Goal: Transaction & Acquisition: Download file/media

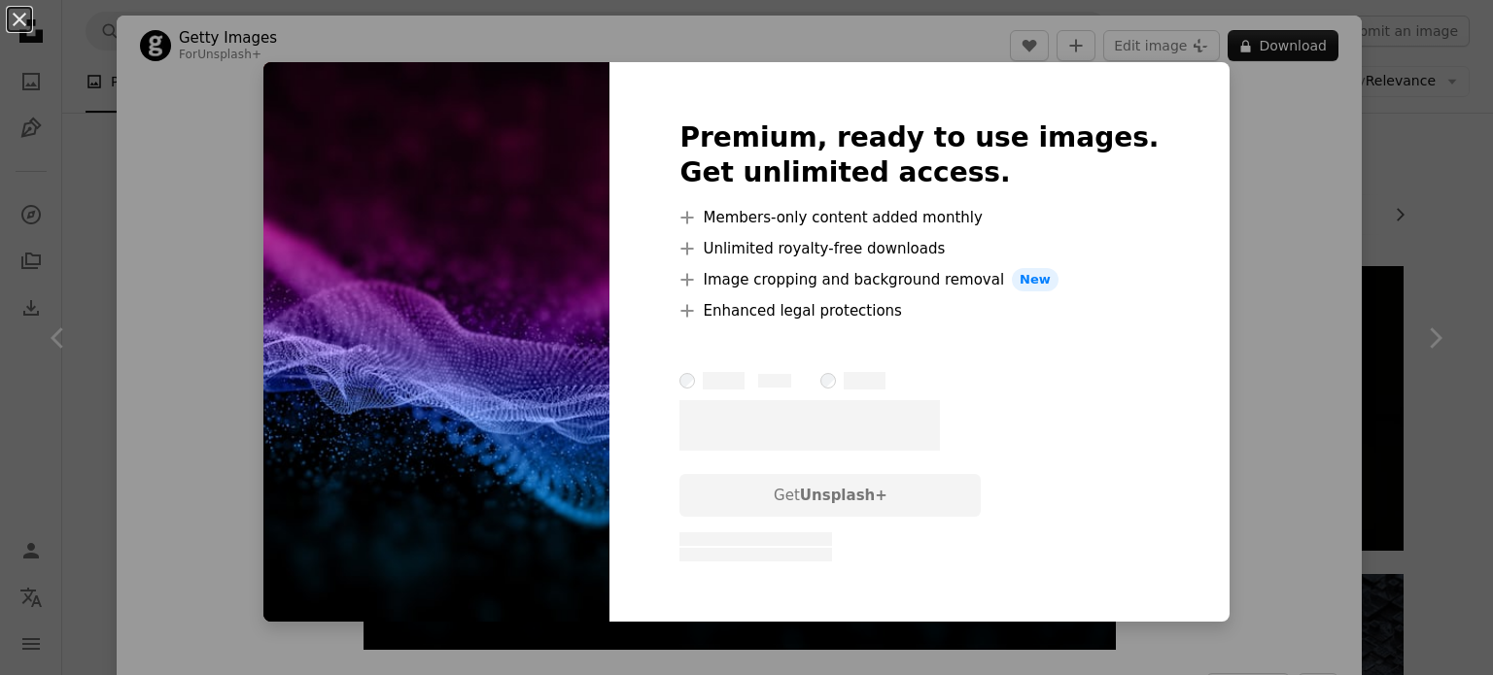
scroll to position [7483, 0]
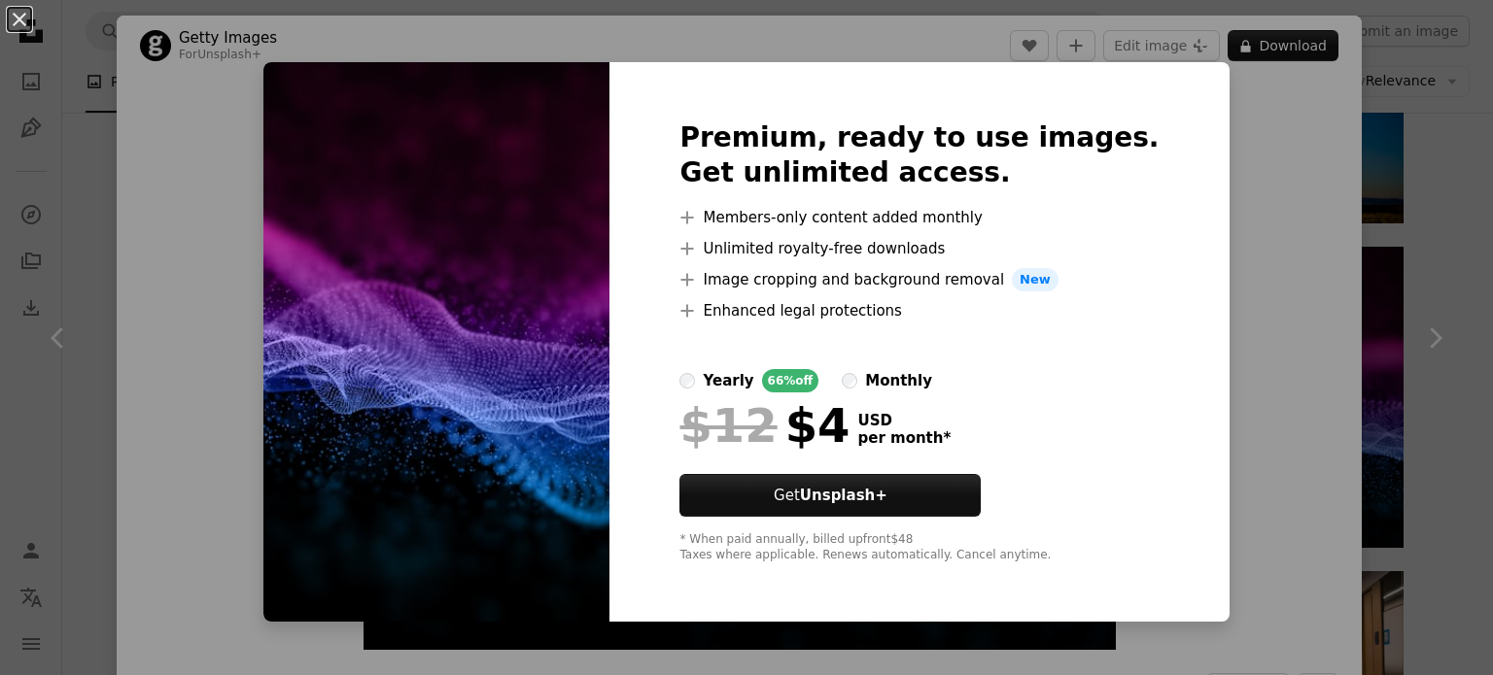
click at [1329, 237] on div "An X shape Premium, ready to use images. Get unlimited access. A plus sign Memb…" at bounding box center [746, 337] width 1493 height 675
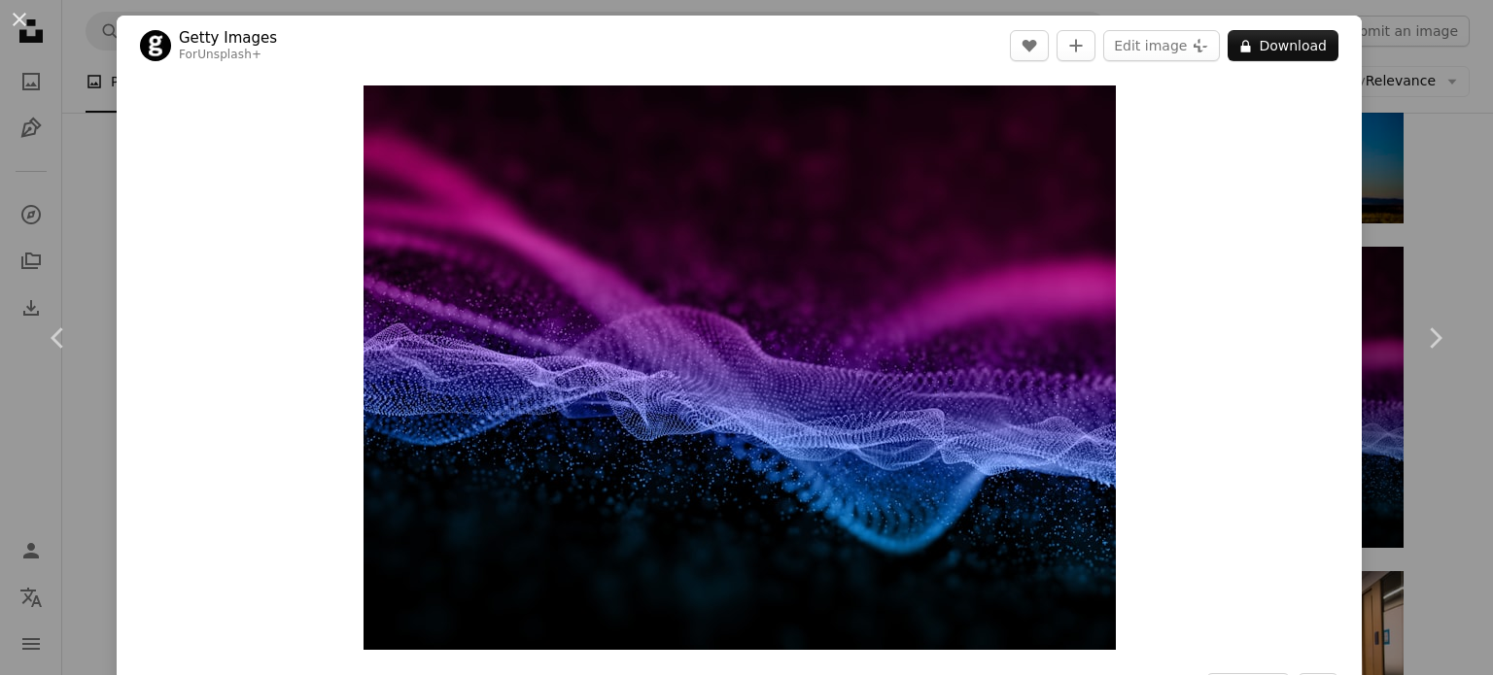
click at [1446, 166] on div "An X shape Chevron left Chevron right Getty Images For Unsplash+ A heart A plus…" at bounding box center [746, 337] width 1493 height 675
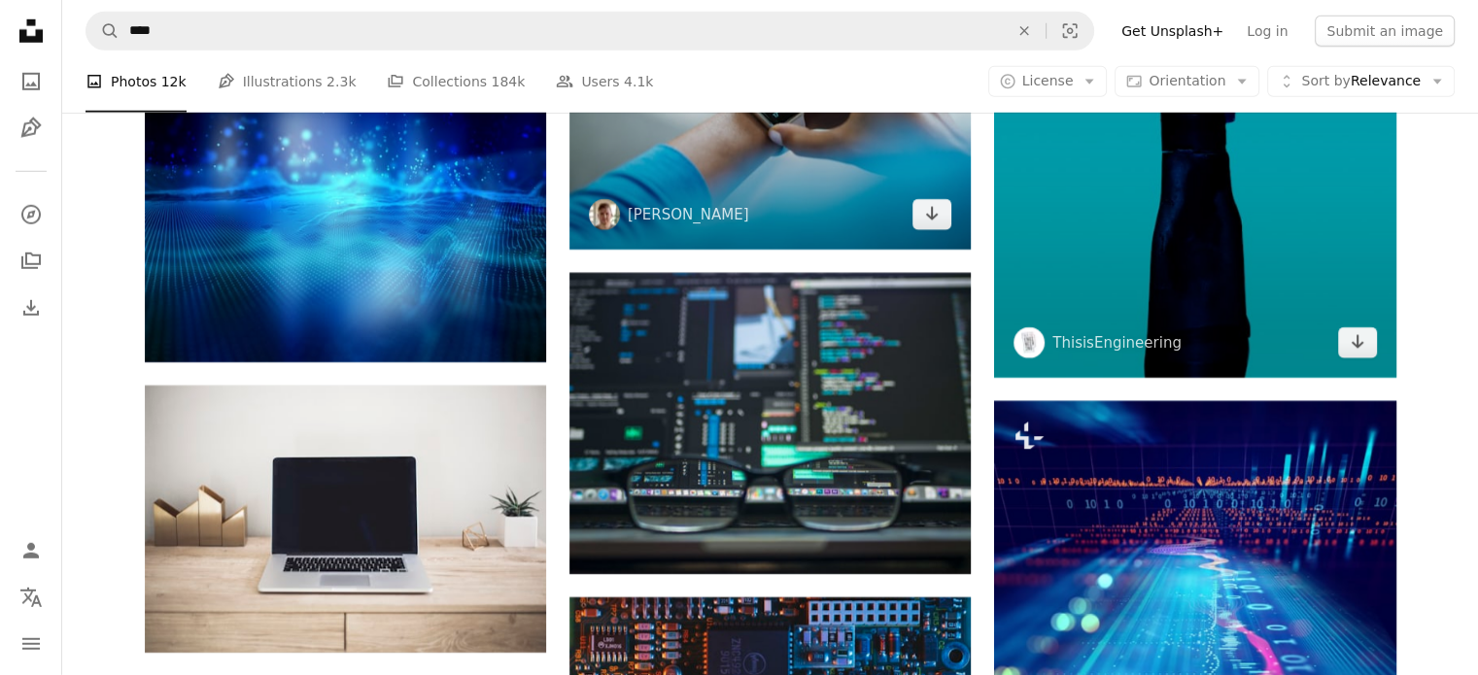
scroll to position [5637, 0]
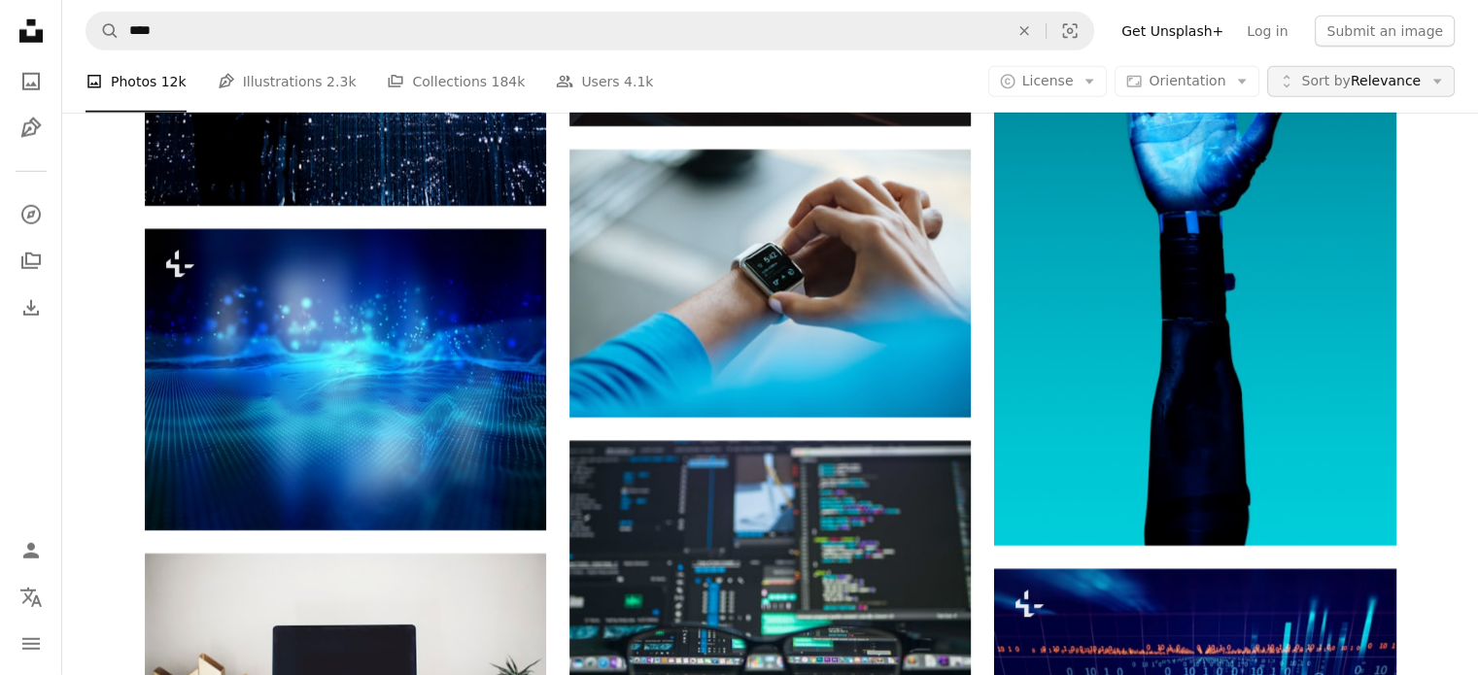
click at [1435, 78] on icon "Arrow down" at bounding box center [1437, 81] width 17 height 17
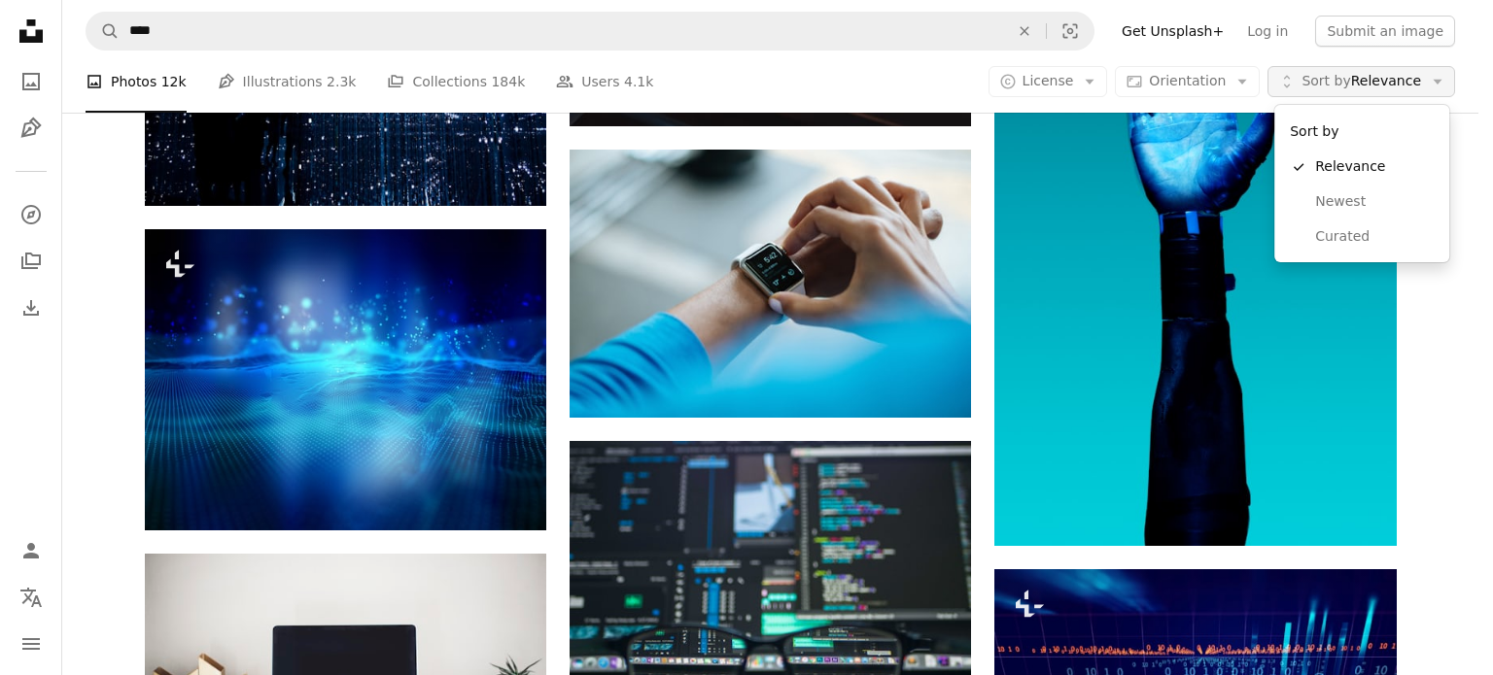
click at [1435, 78] on icon "Arrow down" at bounding box center [1437, 81] width 17 height 17
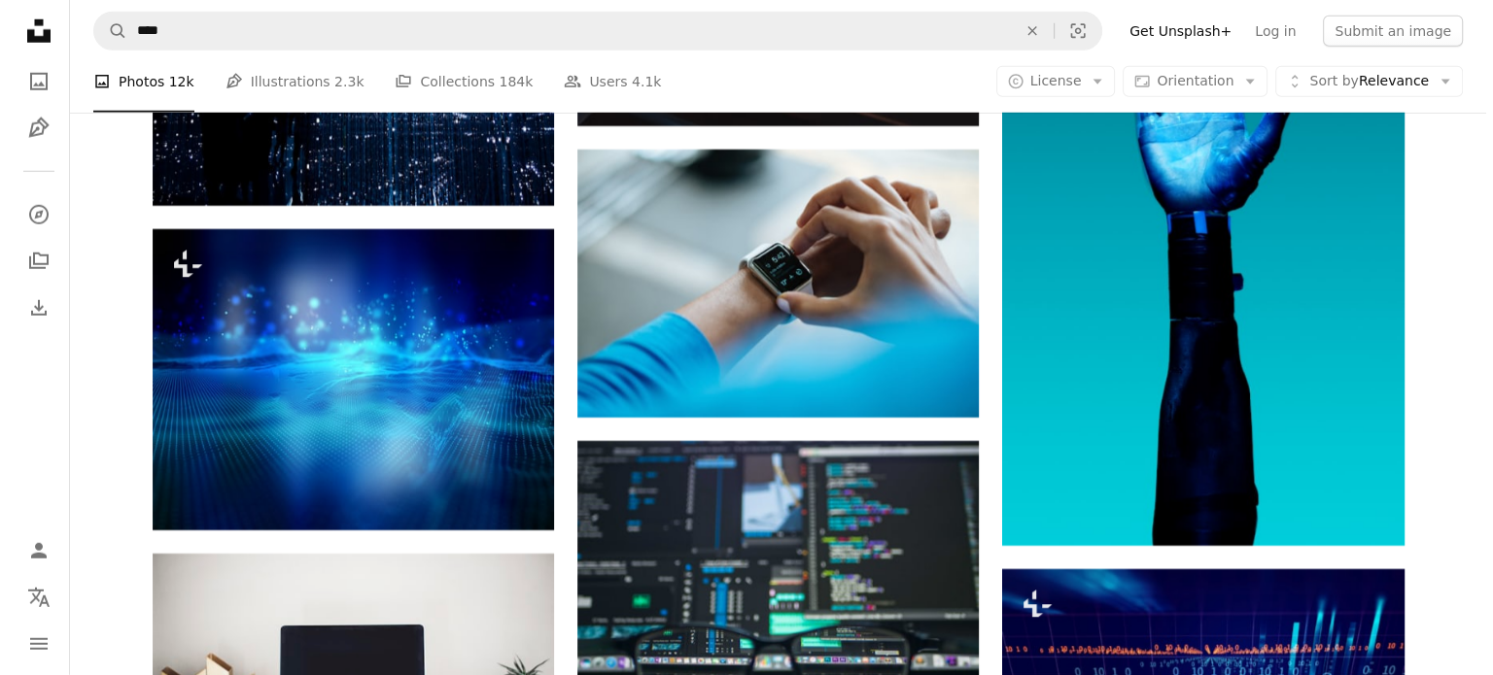
scroll to position [0, 0]
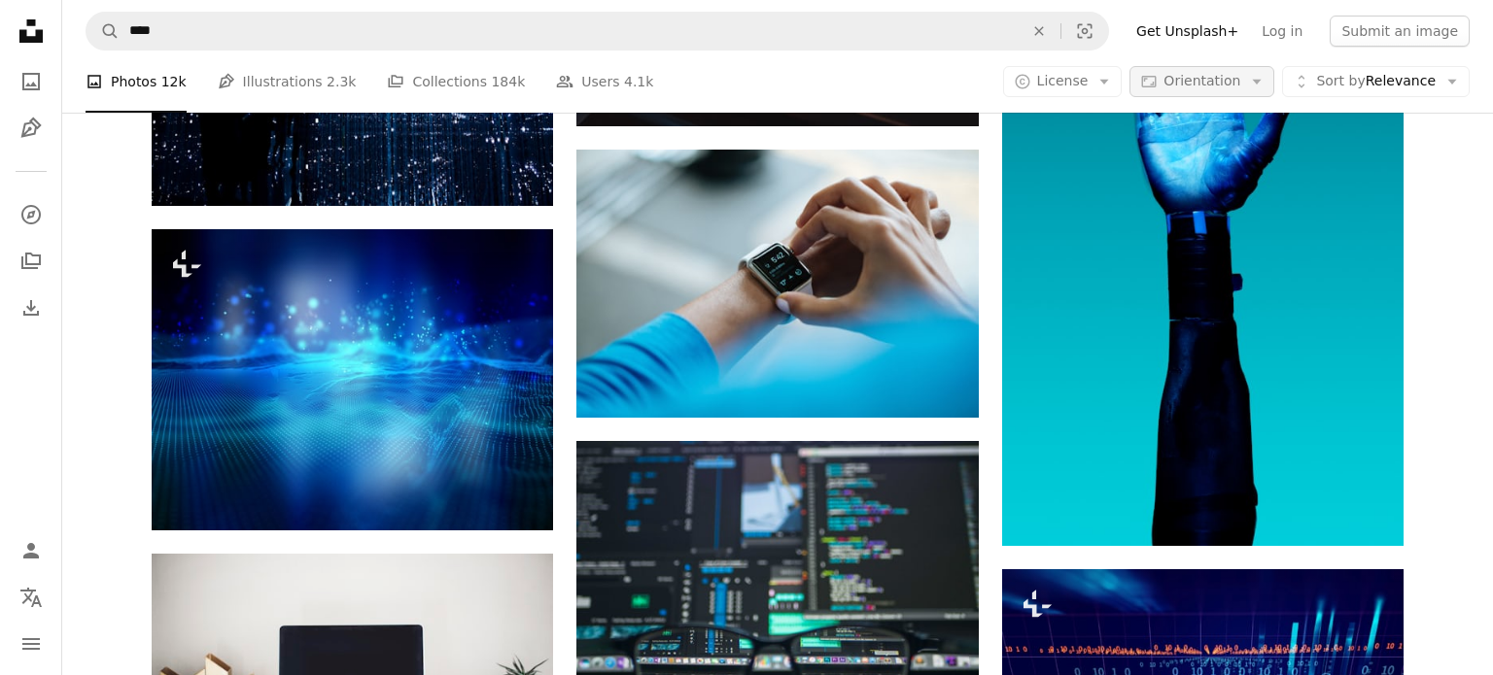
click at [1248, 81] on icon "Arrow down" at bounding box center [1256, 81] width 17 height 17
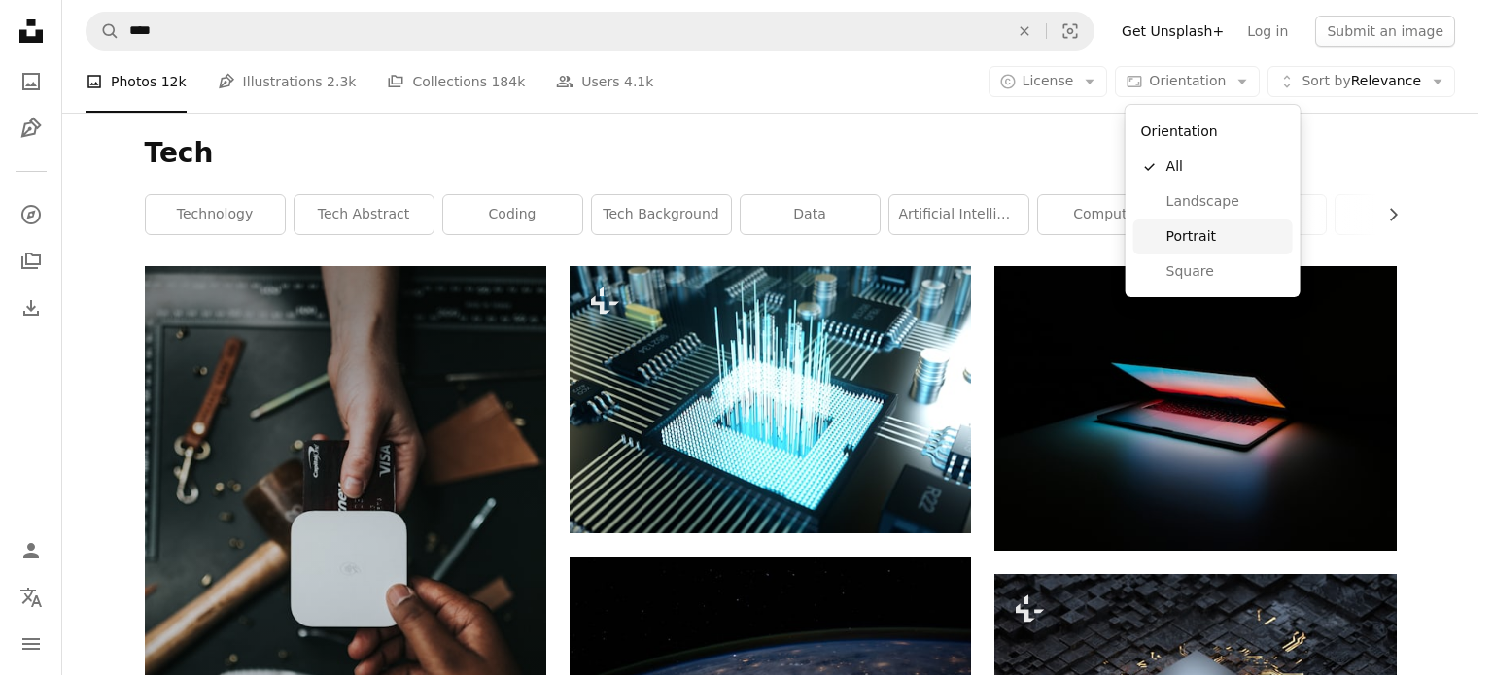
click at [1193, 245] on span "Portrait" at bounding box center [1225, 236] width 119 height 19
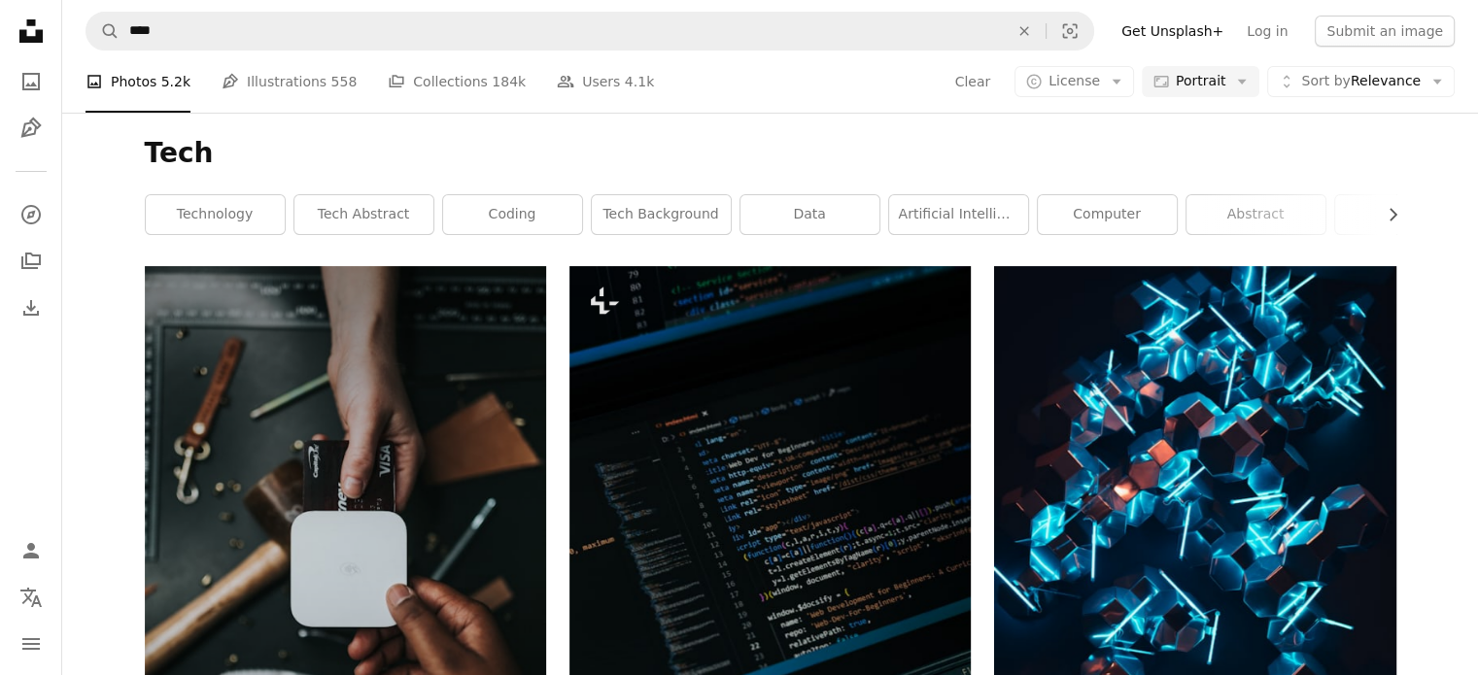
scroll to position [777, 0]
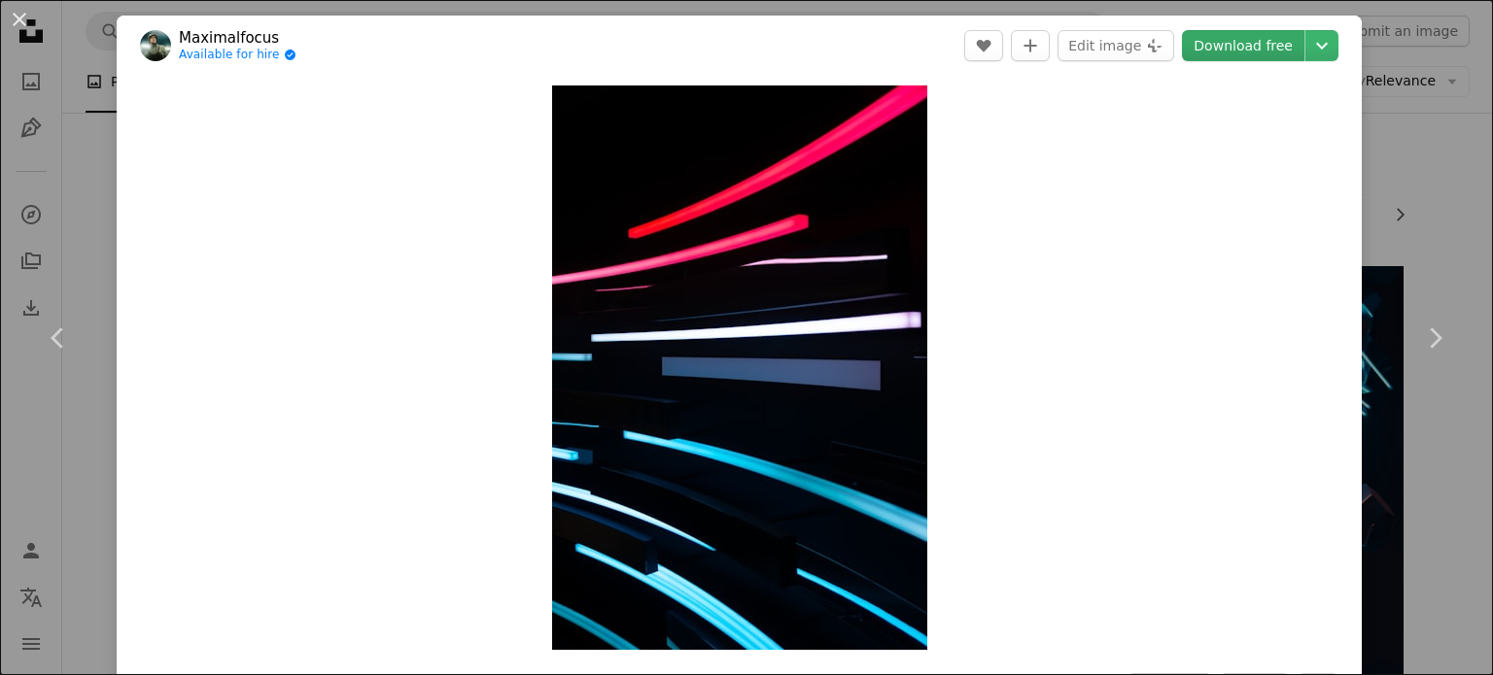
click at [1275, 41] on link "Download free" at bounding box center [1243, 45] width 122 height 31
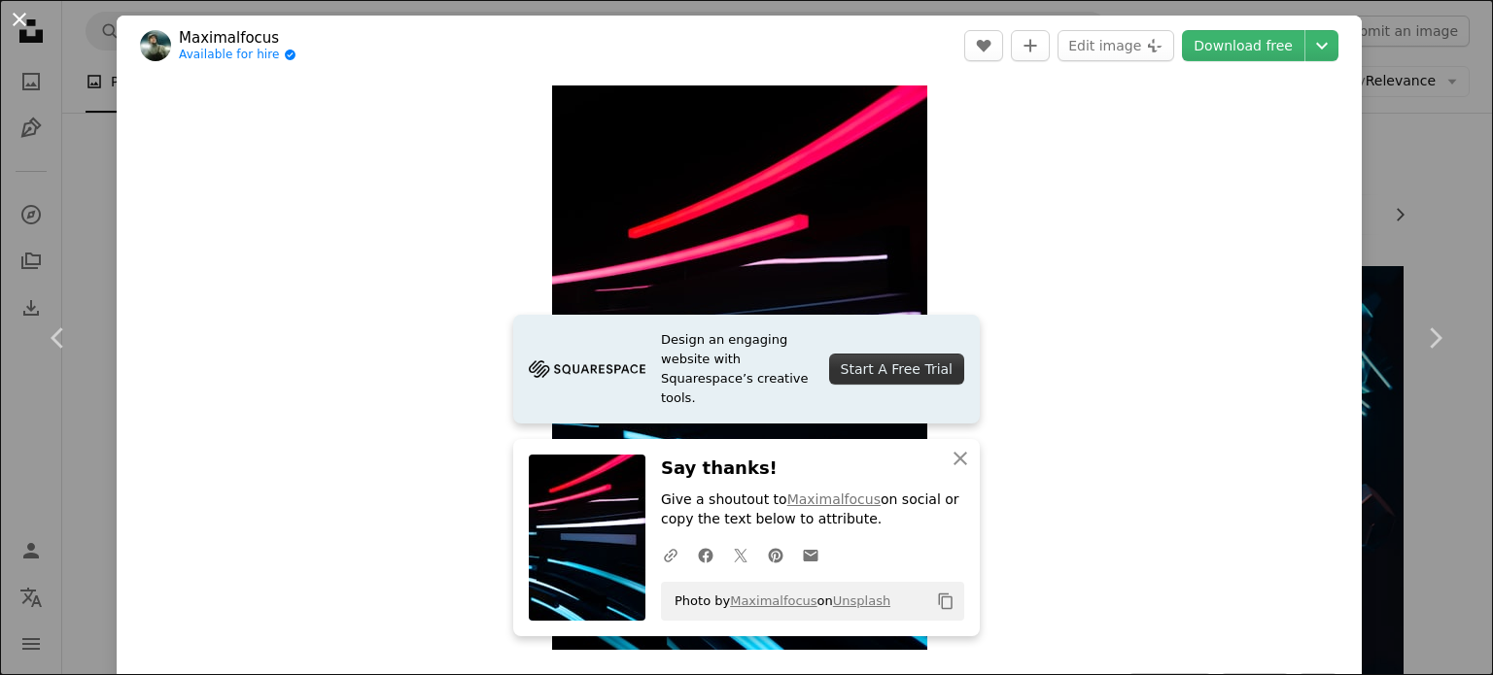
click at [19, 18] on button "An X shape" at bounding box center [19, 19] width 23 height 23
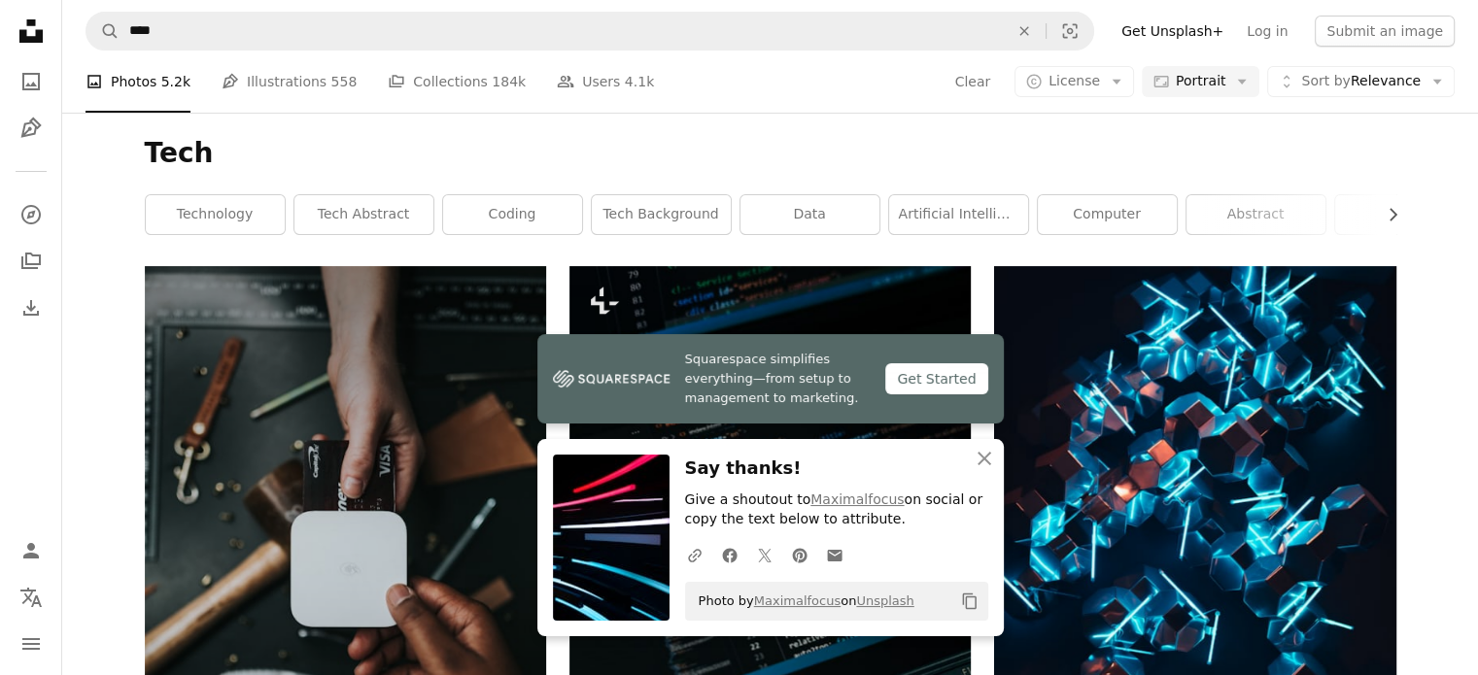
scroll to position [1458, 0]
click at [988, 462] on icon "An X shape" at bounding box center [984, 458] width 23 height 23
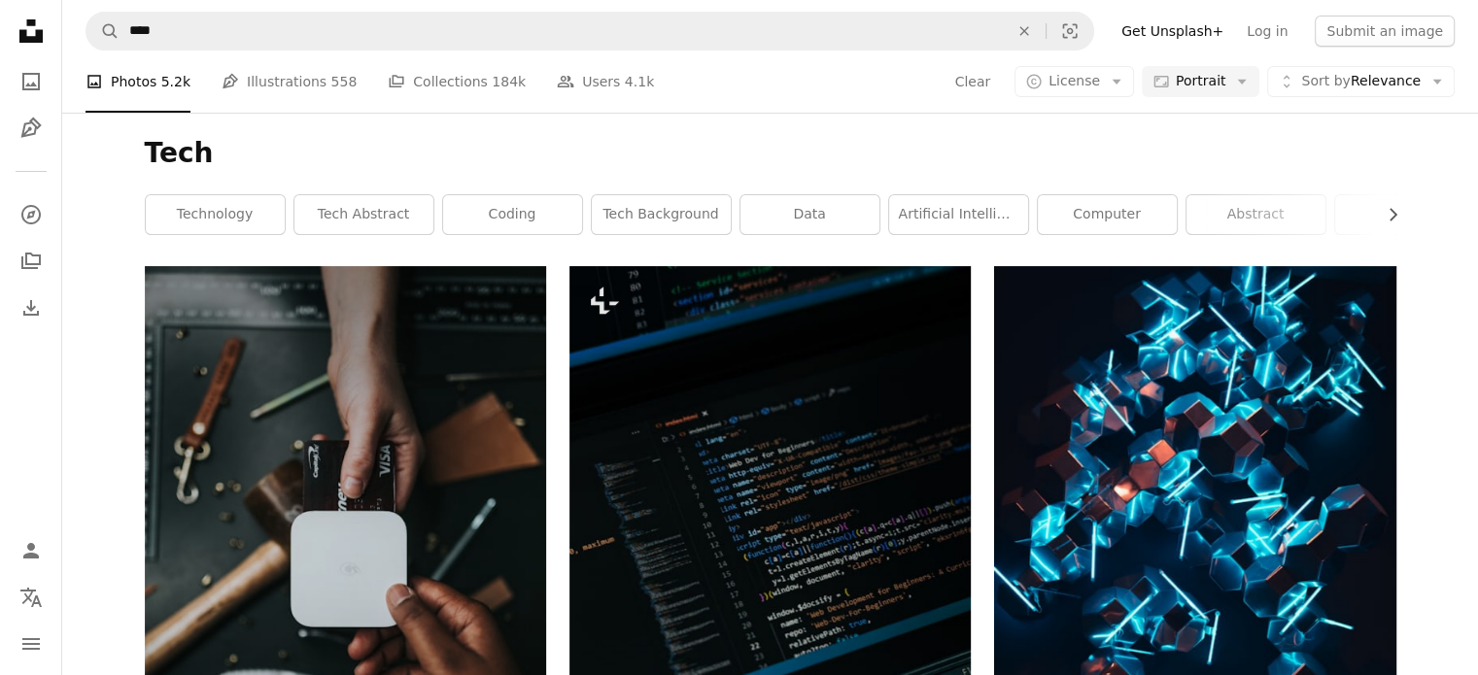
scroll to position [27795, 0]
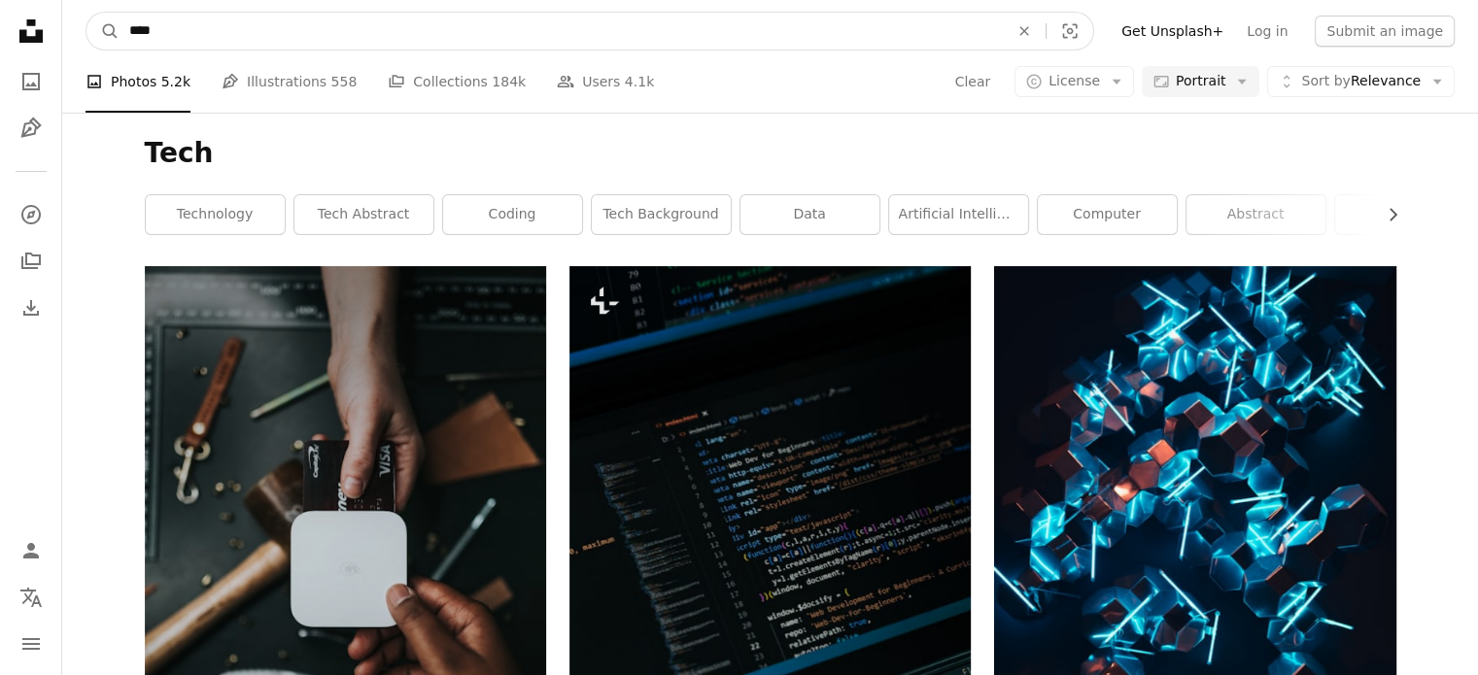
drag, startPoint x: 194, startPoint y: 30, endPoint x: 37, endPoint y: 11, distance: 158.6
click at [87, 12] on form "A magnifying glass **** An X shape Visual search" at bounding box center [590, 31] width 1009 height 39
type input "********"
click button "A magnifying glass" at bounding box center [102, 31] width 33 height 37
